Goal: Information Seeking & Learning: Understand process/instructions

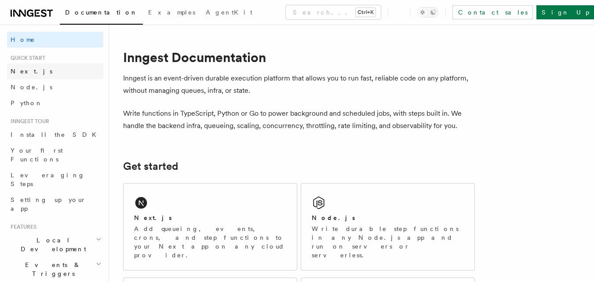
click at [28, 74] on span "Next.js" at bounding box center [32, 71] width 42 height 7
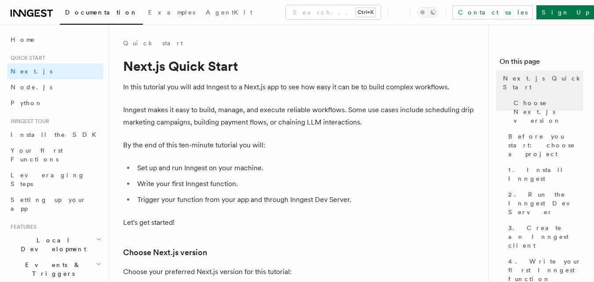
click at [28, 74] on span "Next.js" at bounding box center [32, 71] width 42 height 7
click at [407, 116] on p "Inngest makes it easy to build, manage, and execute reliable workflows. Some us…" at bounding box center [299, 116] width 352 height 25
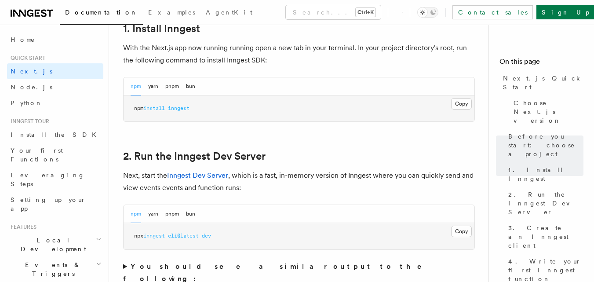
scroll to position [475, 0]
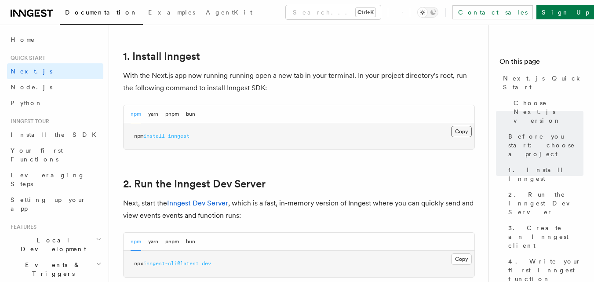
click at [465, 134] on button "Copy Copied" at bounding box center [461, 131] width 21 height 11
click at [458, 131] on button "Copy Copied" at bounding box center [461, 131] width 21 height 11
drag, startPoint x: 461, startPoint y: 130, endPoint x: 449, endPoint y: 197, distance: 68.3
click at [464, 130] on button "Copy Copied" at bounding box center [461, 131] width 21 height 11
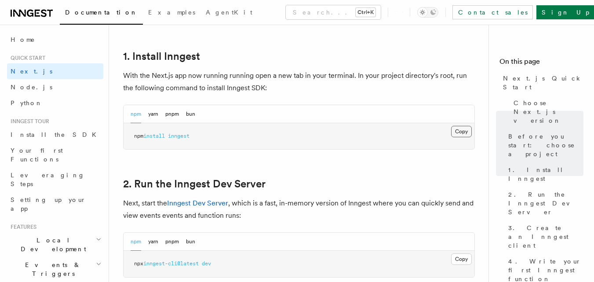
click at [458, 134] on button "Copy Copied" at bounding box center [461, 131] width 21 height 11
click at [460, 128] on button "Copy Copied" at bounding box center [461, 131] width 21 height 11
